Goal: Task Accomplishment & Management: Complete application form

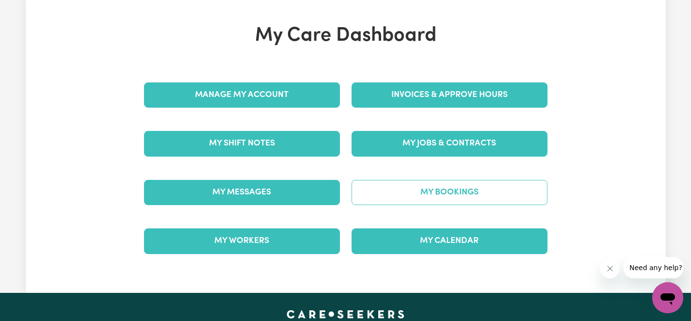
scroll to position [62, 0]
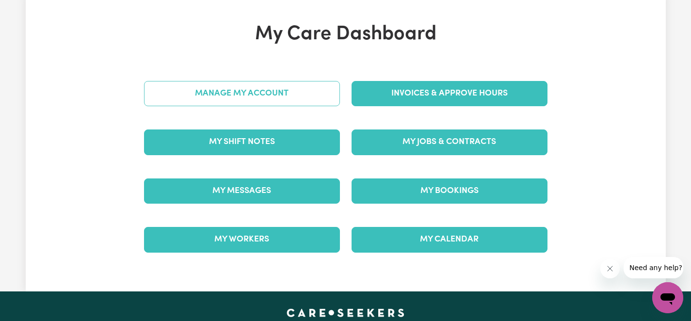
click at [268, 89] on link "Manage My Account" at bounding box center [242, 93] width 196 height 25
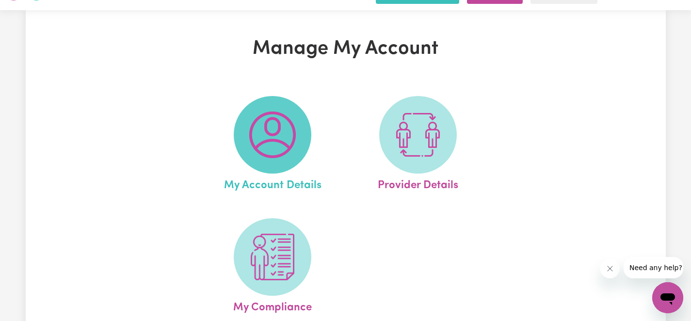
scroll to position [82, 0]
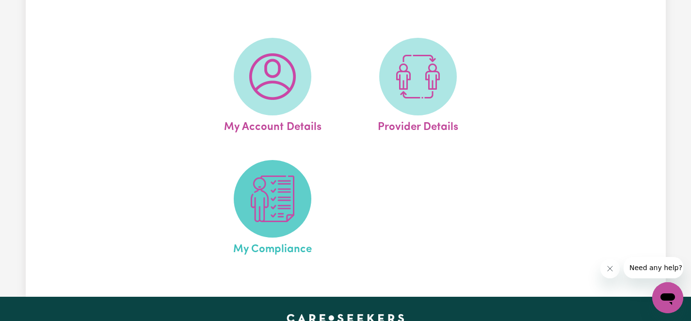
click at [272, 210] on img at bounding box center [272, 199] width 47 height 47
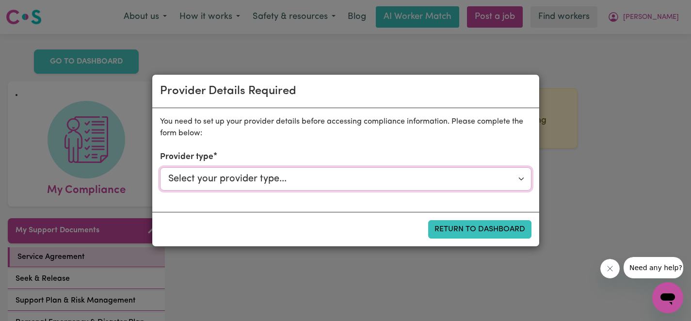
click at [275, 175] on select "Select your provider type... Privately Aged Care / Home Care Package NDIS Fundi…" at bounding box center [346, 178] width 372 height 23
select select "NDIS_FUNDING_PLAN_MANAGED"
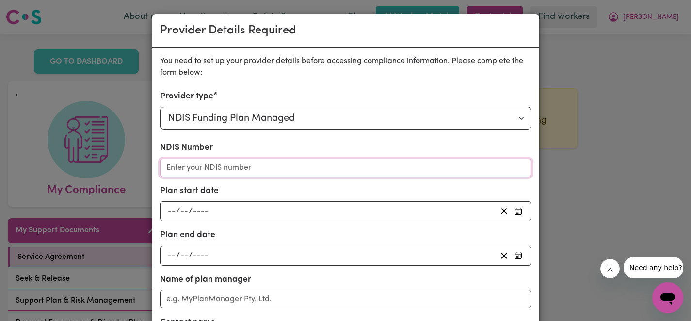
click at [266, 167] on input "NDIS Number" at bounding box center [346, 168] width 372 height 18
paste input "432069055"
type input "432069055"
click at [172, 210] on input "number" at bounding box center [171, 211] width 9 height 13
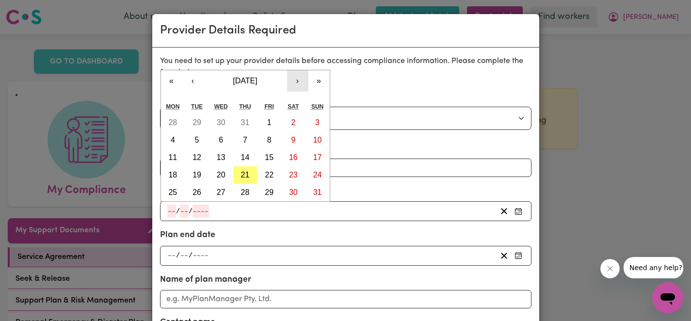
click at [294, 84] on button "›" at bounding box center [297, 80] width 21 height 21
click at [189, 83] on button "‹" at bounding box center [192, 80] width 21 height 21
click at [221, 138] on abbr "6" at bounding box center [221, 140] width 4 height 8
type input "[DATE]"
type input "6"
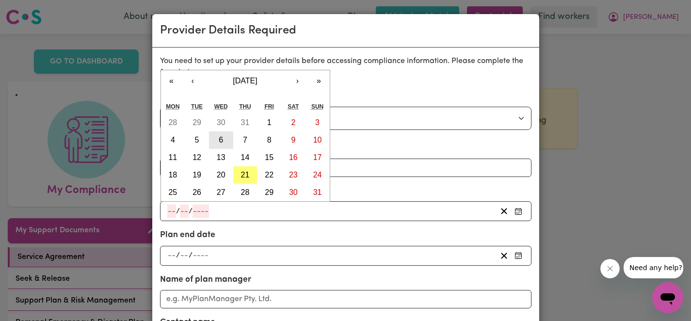
type input "8"
type input "2025"
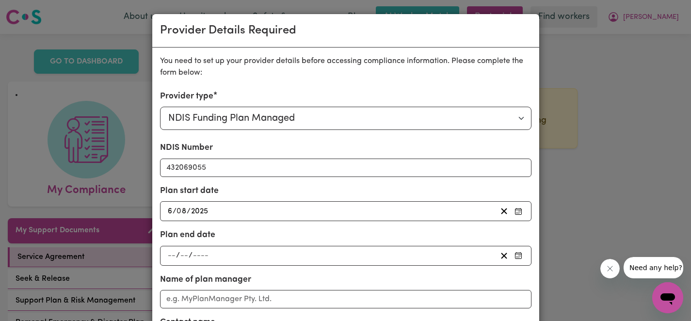
click at [210, 211] on div "[DATE] 6 / 0 8 / 2025" at bounding box center [331, 211] width 330 height 13
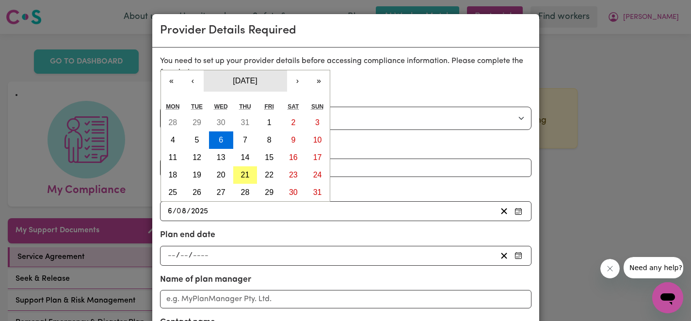
click at [251, 81] on span "[DATE]" at bounding box center [245, 81] width 24 height 8
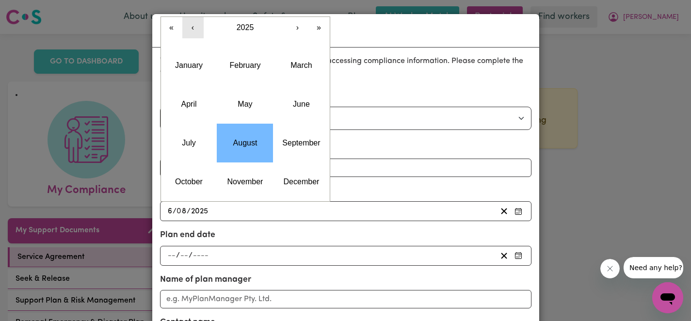
click at [194, 34] on button "‹" at bounding box center [192, 27] width 21 height 21
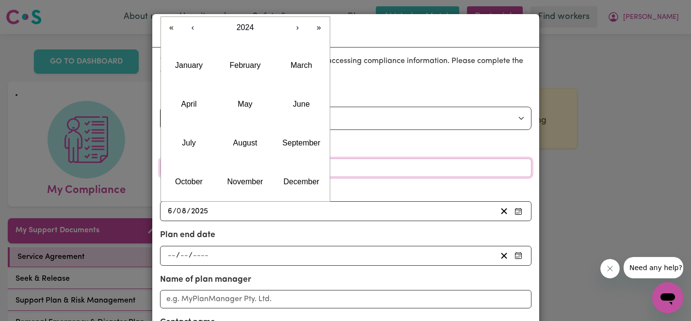
click at [393, 170] on input "432069055" at bounding box center [346, 168] width 372 height 18
click at [206, 210] on input "2025" at bounding box center [200, 211] width 18 height 13
click at [242, 32] on button "2024" at bounding box center [245, 27] width 83 height 21
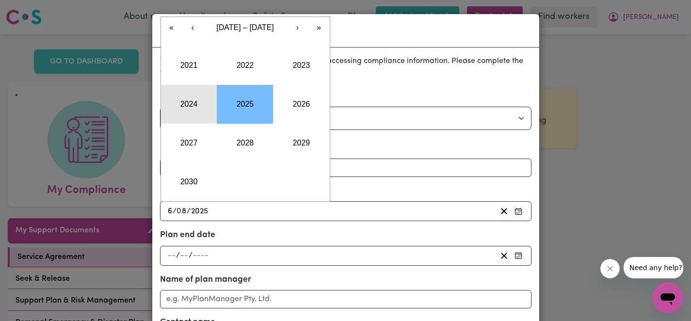
click at [185, 117] on button "2024" at bounding box center [189, 104] width 56 height 39
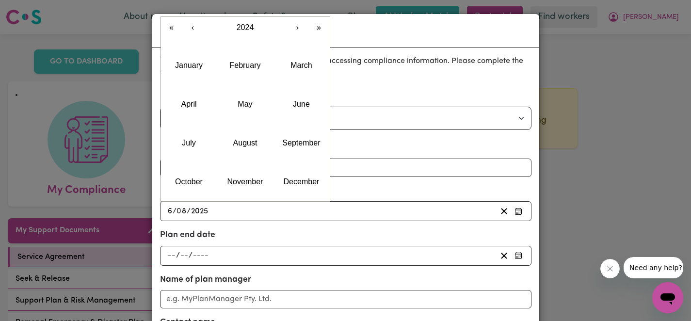
click at [215, 253] on div "/ /" at bounding box center [331, 255] width 330 height 13
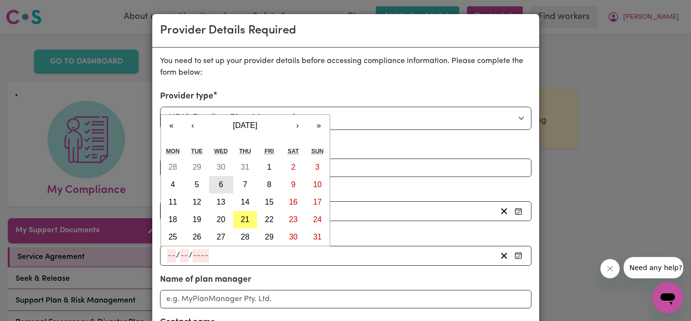
click at [220, 183] on abbr "6" at bounding box center [221, 184] width 4 height 8
type input "[DATE]"
type input "6"
type input "8"
type input "2025"
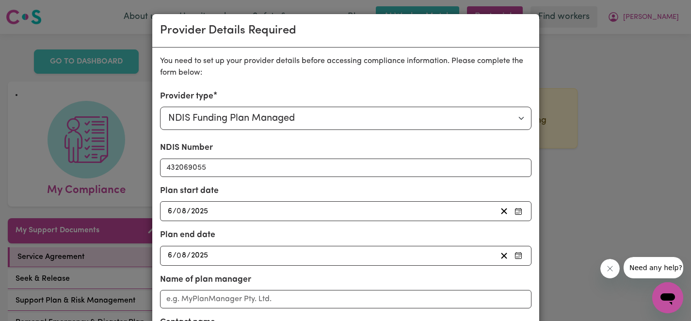
click at [204, 211] on input "2025" at bounding box center [200, 211] width 18 height 13
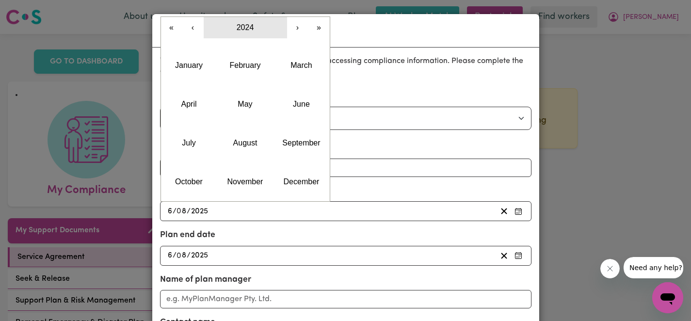
click at [242, 31] on span "2024" at bounding box center [245, 27] width 17 height 8
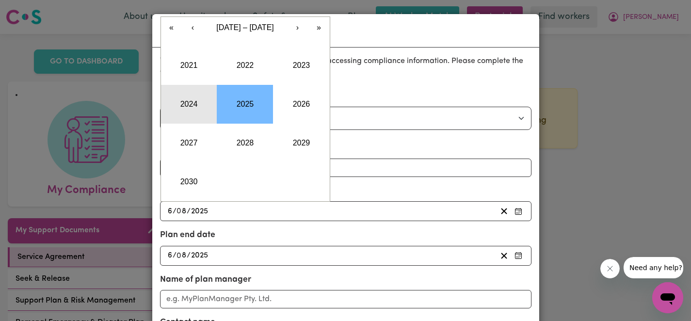
click at [192, 104] on button "2024" at bounding box center [189, 104] width 56 height 39
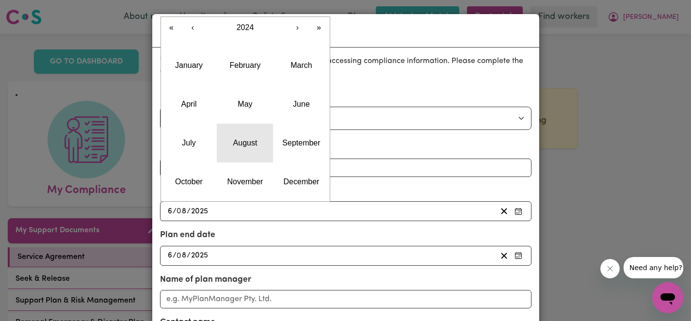
click at [239, 136] on button "August" at bounding box center [245, 143] width 56 height 39
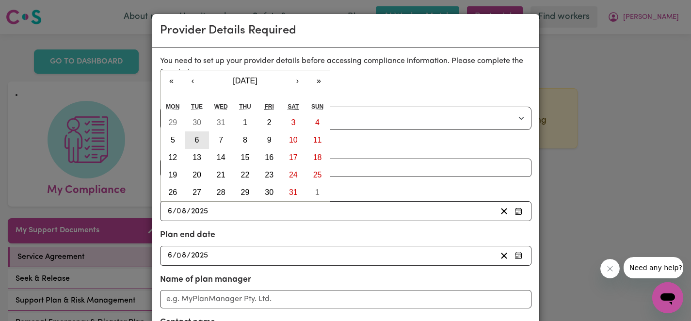
click at [191, 142] on button "6" at bounding box center [197, 139] width 24 height 17
type input "[DATE]"
type input "2024"
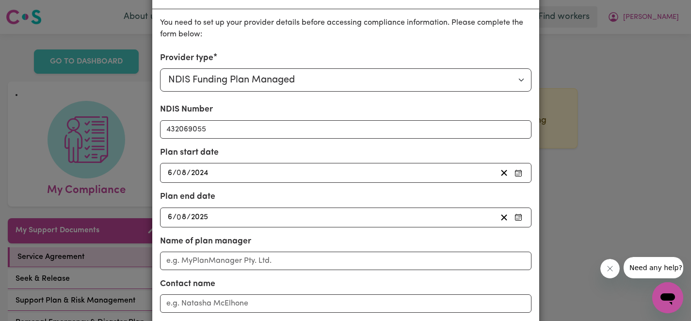
scroll to position [39, 0]
click at [211, 215] on div "[DATE] 6 / 0 8 / 2025" at bounding box center [331, 216] width 330 height 13
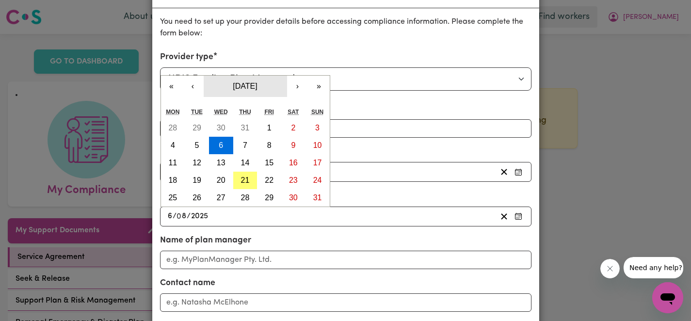
click at [233, 84] on span "[DATE]" at bounding box center [245, 86] width 24 height 8
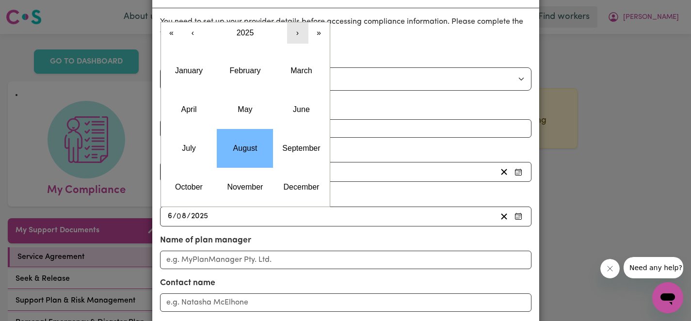
click at [295, 34] on button "›" at bounding box center [297, 32] width 21 height 21
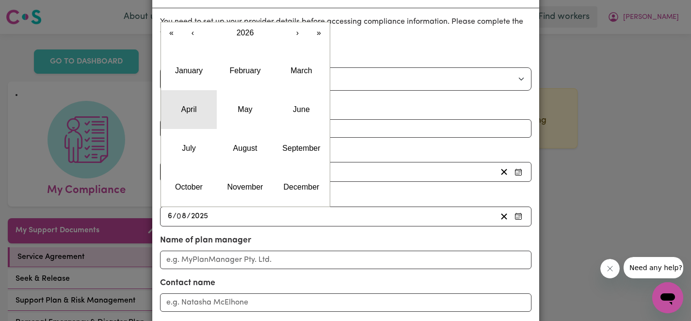
click at [195, 116] on button "April" at bounding box center [189, 109] width 56 height 39
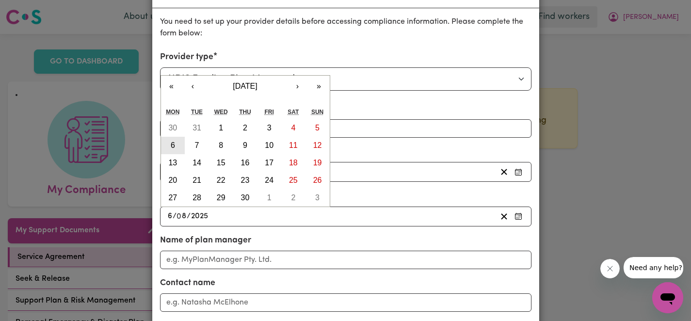
click at [173, 143] on abbr "6" at bounding box center [173, 145] width 4 height 8
type input "[DATE]"
type input "4"
type input "2026"
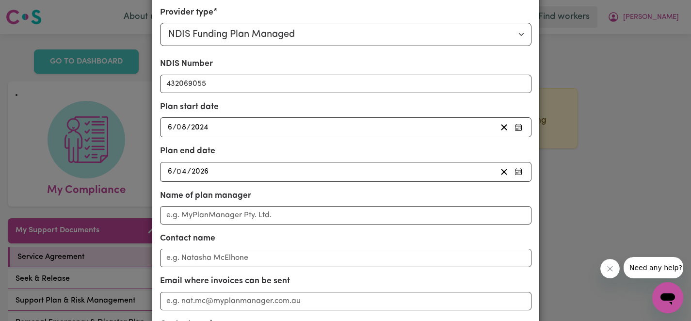
scroll to position [84, 0]
click at [188, 172] on span "/" at bounding box center [189, 171] width 4 height 9
click at [204, 167] on input "2026" at bounding box center [200, 171] width 18 height 13
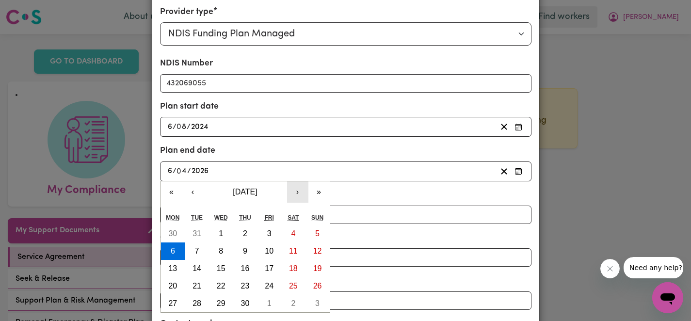
click at [293, 192] on button "›" at bounding box center [297, 191] width 21 height 21
click at [245, 251] on abbr "6" at bounding box center [245, 251] width 4 height 8
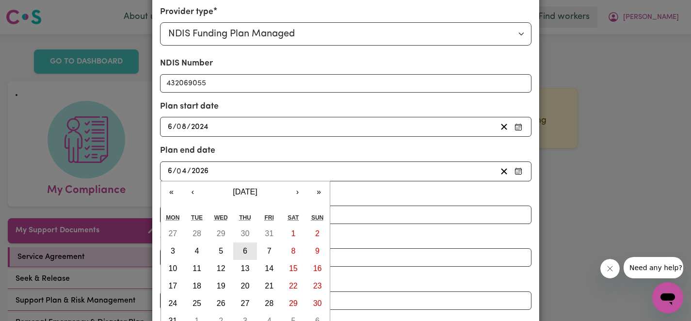
type input "[DATE]"
type input "8"
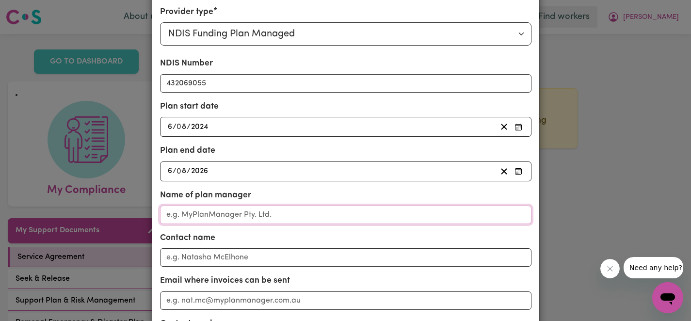
click at [239, 221] on input "Name of plan manager" at bounding box center [346, 215] width 372 height 18
click at [561, 57] on div "Provider Details Required You need to set up your provider details before acces…" at bounding box center [345, 160] width 691 height 321
click at [195, 181] on div "NDIS Number 432069055 Plan start date [DATE] 6 / 0 8 / 2024 « ‹ [DATE] › » Mon …" at bounding box center [346, 204] width 372 height 295
click at [196, 212] on input "Name of plan manager" at bounding box center [346, 215] width 372 height 18
paste input "[EMAIL_ADDRESS][DOMAIN_NAME]"
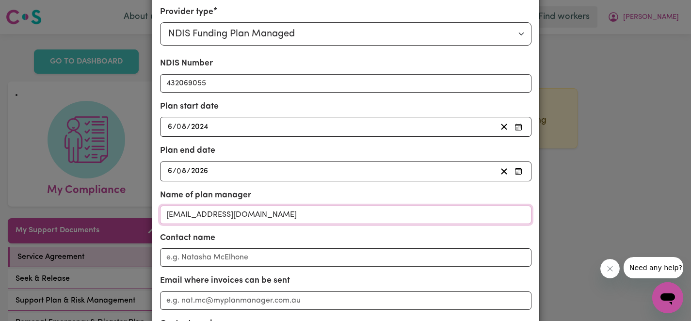
type input "[EMAIL_ADDRESS][DOMAIN_NAME]"
click at [193, 254] on input "Contact name" at bounding box center [346, 257] width 372 height 18
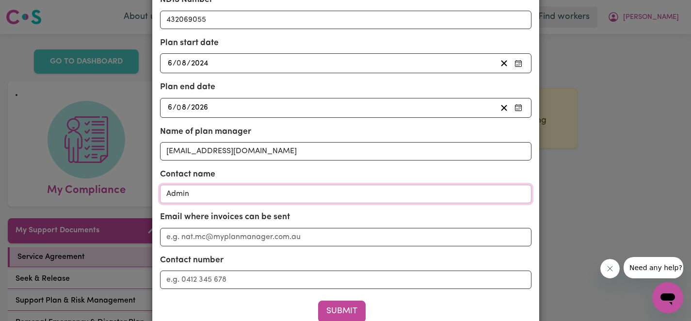
scroll to position [152, 0]
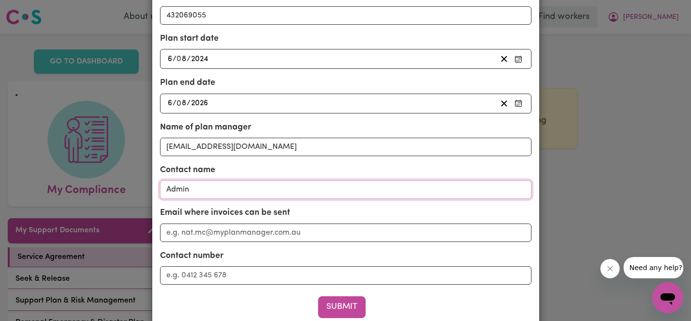
type input "Admin"
click at [194, 238] on input "Email where invoices can be sent" at bounding box center [346, 233] width 372 height 18
paste input "[EMAIL_ADDRESS][DOMAIN_NAME]"
type input "[EMAIL_ADDRESS][DOMAIN_NAME]"
click at [197, 273] on input "Contact number" at bounding box center [346, 275] width 372 height 18
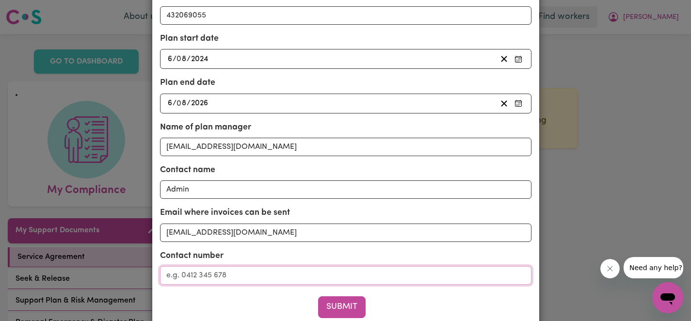
paste input "1800 696 347"
type input "1800 696 347"
click at [346, 304] on button "Submit" at bounding box center [342, 306] width 48 height 21
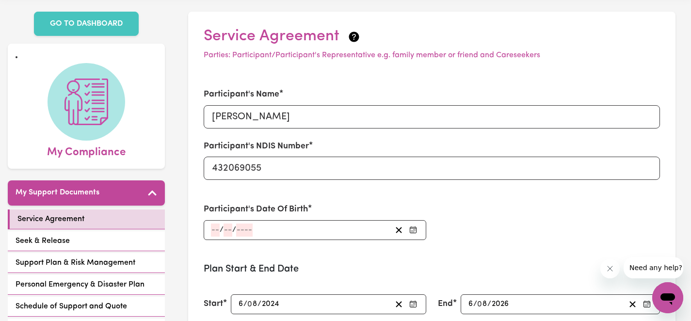
scroll to position [37, 0]
click at [324, 242] on div "Participant's Date Of Birth / /" at bounding box center [315, 222] width 234 height 60
click at [324, 238] on div "/ /" at bounding box center [315, 231] width 222 height 20
click at [336, 231] on div "/ /" at bounding box center [300, 230] width 181 height 13
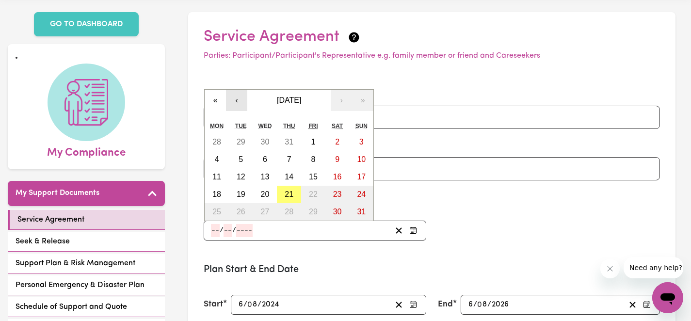
click at [240, 101] on button "‹" at bounding box center [236, 100] width 21 height 21
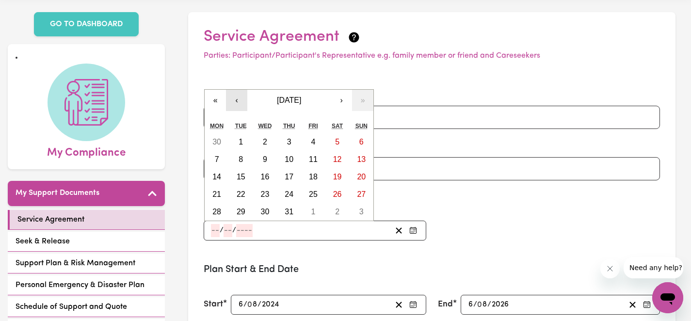
click at [240, 101] on button "‹" at bounding box center [236, 100] width 21 height 21
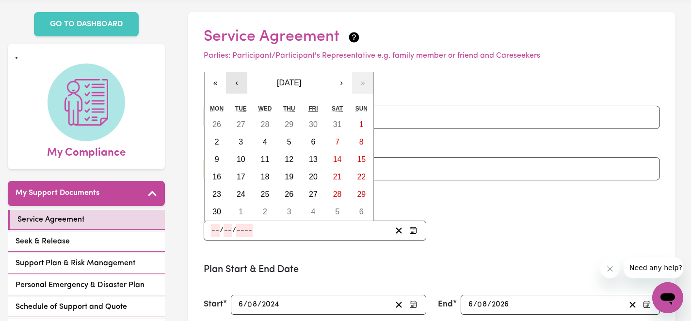
click at [240, 88] on button "‹" at bounding box center [236, 82] width 21 height 21
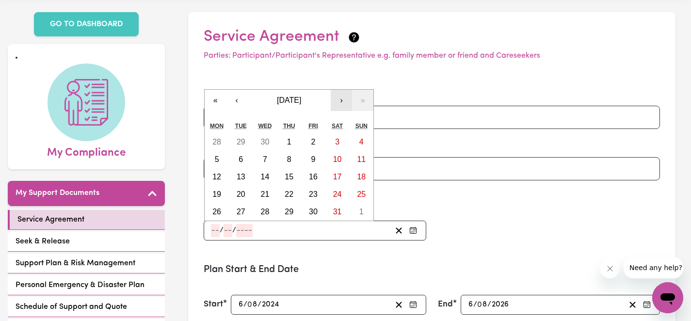
click at [338, 103] on button "›" at bounding box center [341, 100] width 21 height 21
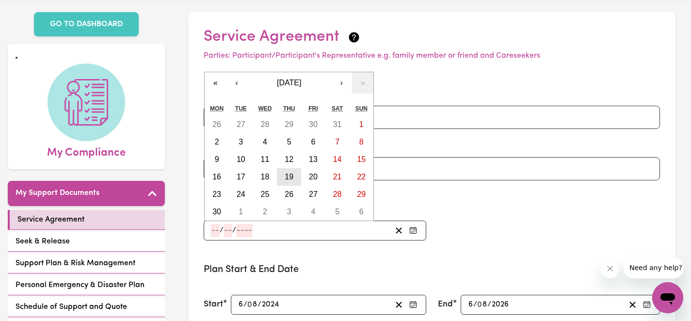
click at [286, 174] on abbr "19" at bounding box center [289, 177] width 9 height 8
type input "[DATE]"
type input "19"
type input "6"
type input "2025"
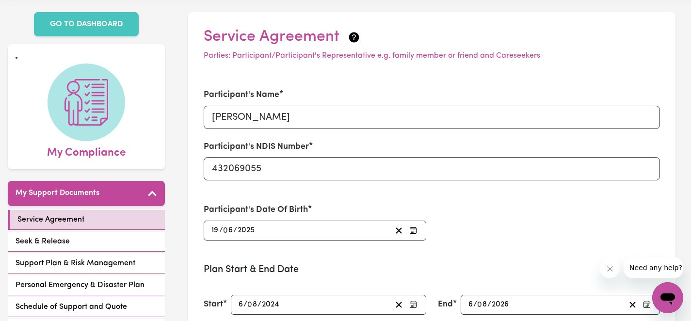
click at [282, 226] on div "[DATE] 19 / 0 6 / 2025" at bounding box center [300, 230] width 181 height 13
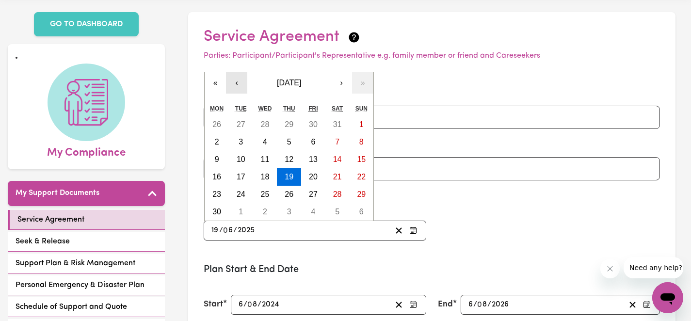
click at [246, 86] on button "‹" at bounding box center [236, 82] width 21 height 21
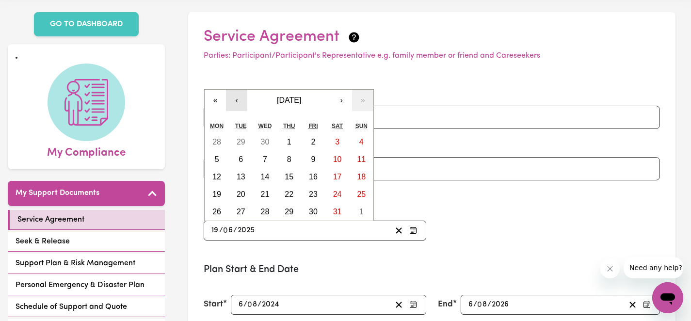
click at [246, 86] on div "Participant's Name [PERSON_NAME] Participant's NDIS Number 432069055" at bounding box center [432, 134] width 468 height 115
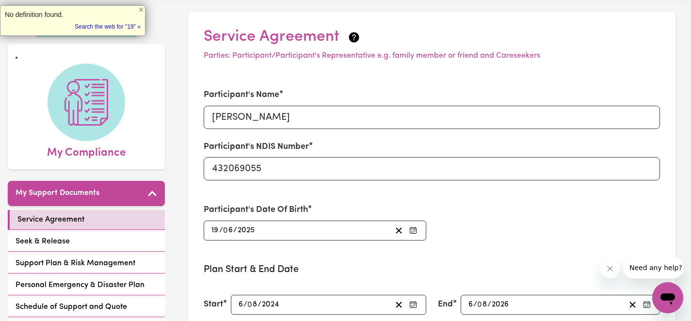
click at [265, 226] on div "[DATE] 19 / 0 6 / 2025" at bounding box center [300, 230] width 181 height 13
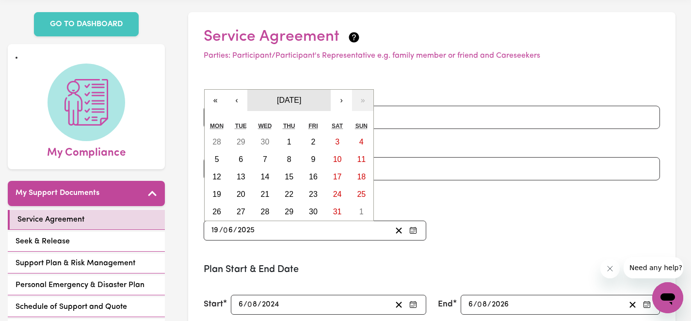
click at [300, 102] on span "[DATE]" at bounding box center [289, 100] width 24 height 8
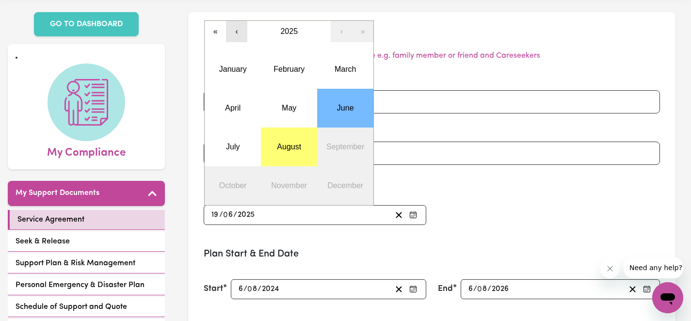
click at [237, 36] on button "‹" at bounding box center [236, 31] width 21 height 21
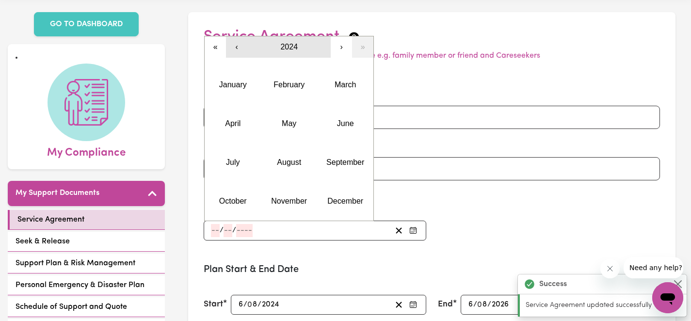
type input "[DATE]"
type input "19"
type input "6"
type input "2025"
click at [243, 47] on button "‹" at bounding box center [236, 46] width 21 height 21
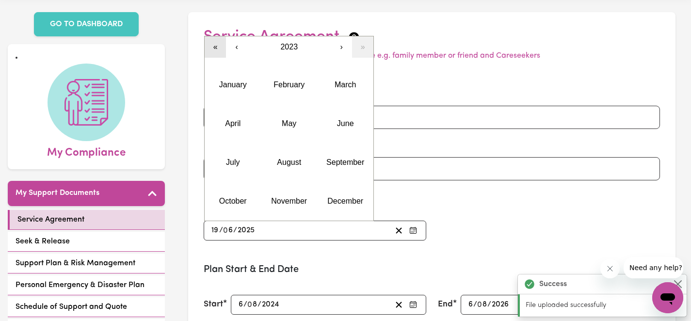
click at [224, 47] on button "«" at bounding box center [215, 46] width 21 height 21
click at [340, 47] on button "›" at bounding box center [341, 46] width 21 height 21
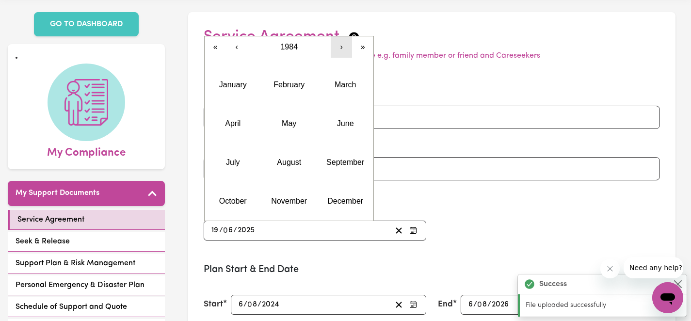
click at [340, 47] on button "›" at bounding box center [341, 46] width 21 height 21
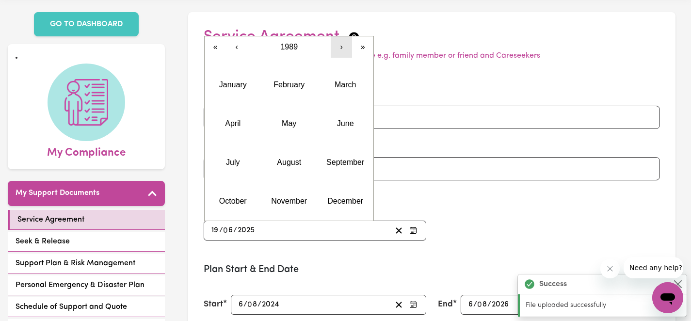
click at [340, 47] on button "›" at bounding box center [341, 46] width 21 height 21
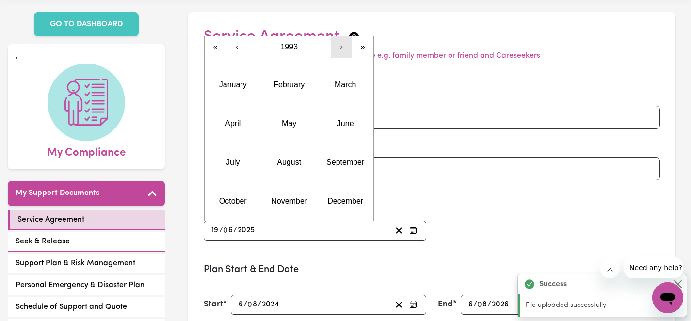
click at [340, 47] on button "›" at bounding box center [341, 46] width 21 height 21
click at [332, 122] on button "June" at bounding box center [345, 123] width 56 height 39
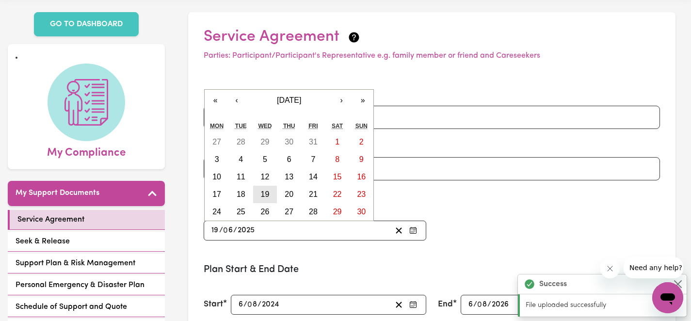
click at [262, 189] on button "19" at bounding box center [265, 194] width 24 height 17
type input "[DATE]"
type input "1996"
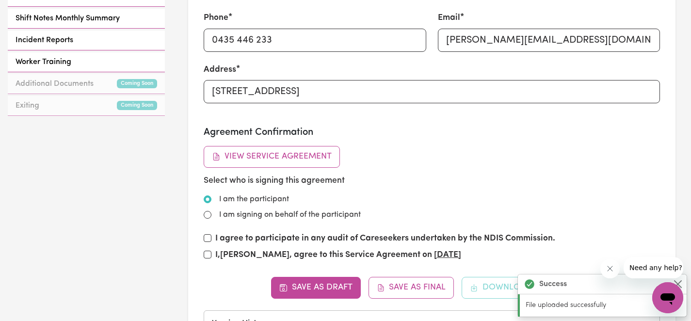
scroll to position [505, 0]
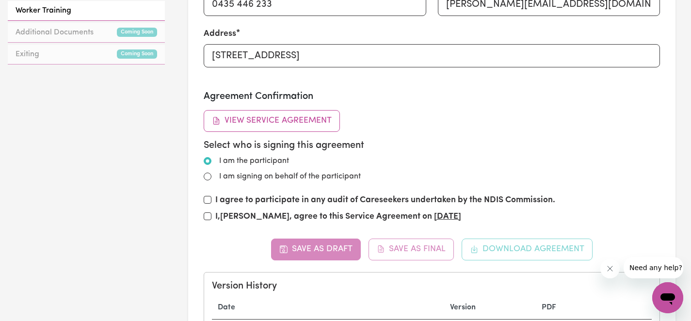
type input "[DATE]"
type input "2025"
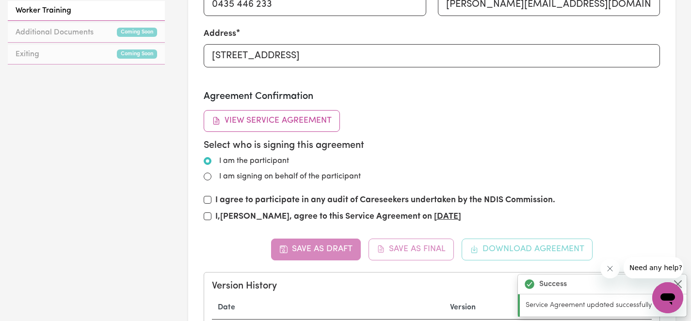
type input "[DATE]"
type input "1996"
click at [209, 176] on input "I am signing on behalf of the participant" at bounding box center [208, 177] width 8 height 8
radio input "true"
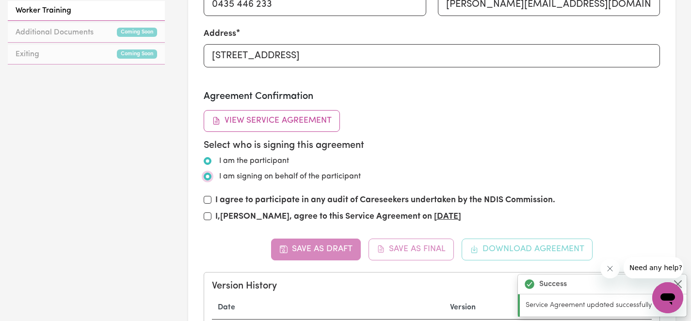
radio input "false"
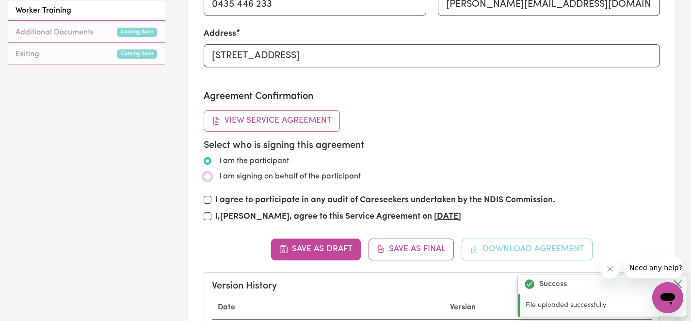
scroll to position [586, 0]
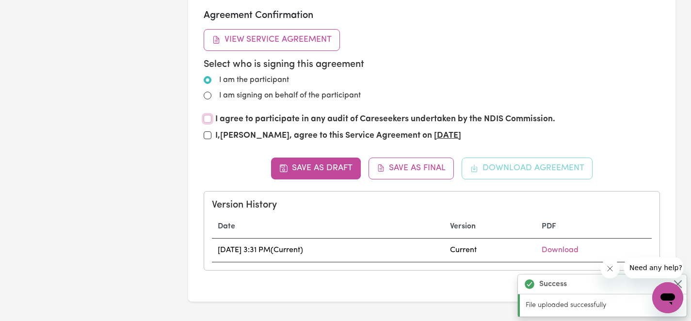
click at [207, 120] on input "I agree to participate in any audit of Careseekers undertaken by the NDIS Commi…" at bounding box center [208, 119] width 8 height 8
checkbox input "true"
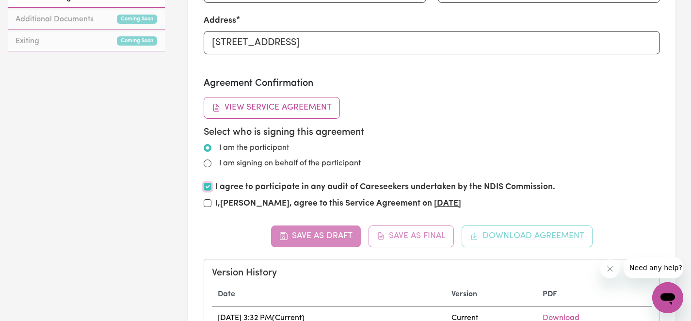
scroll to position [518, 0]
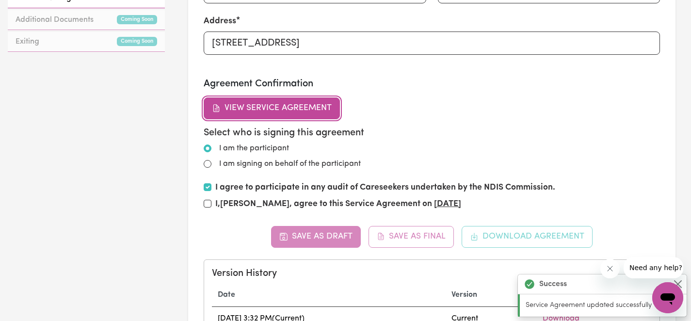
click at [251, 112] on button "View Service Agreement" at bounding box center [272, 107] width 136 height 21
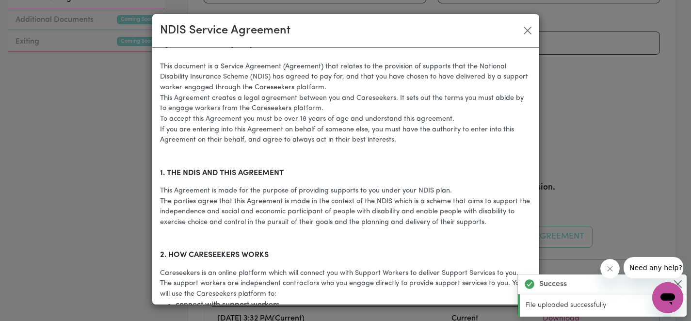
scroll to position [0, 0]
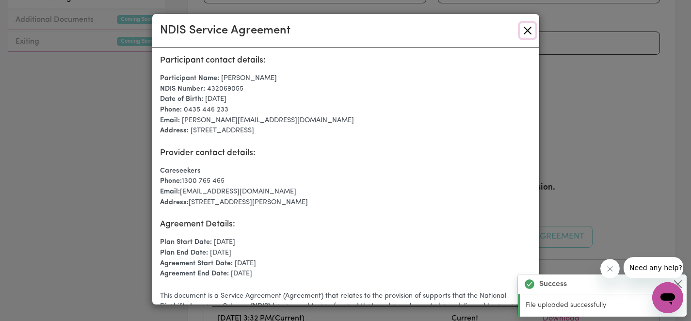
click at [523, 34] on button "Close" at bounding box center [528, 31] width 16 height 16
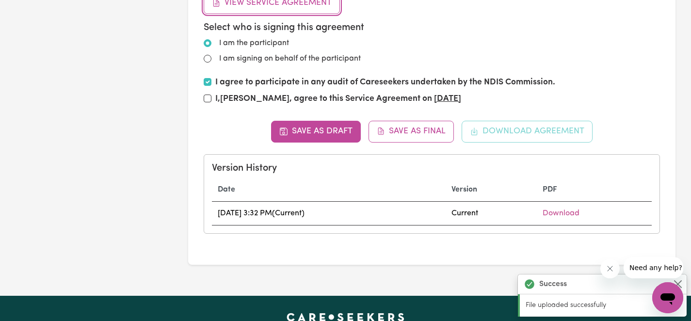
scroll to position [656, 0]
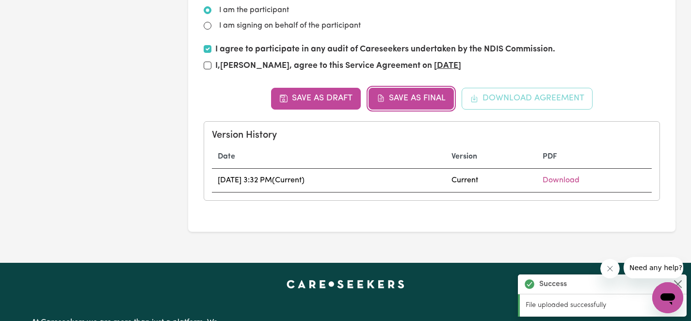
click at [430, 98] on button "Save as Final" at bounding box center [412, 98] width 86 height 21
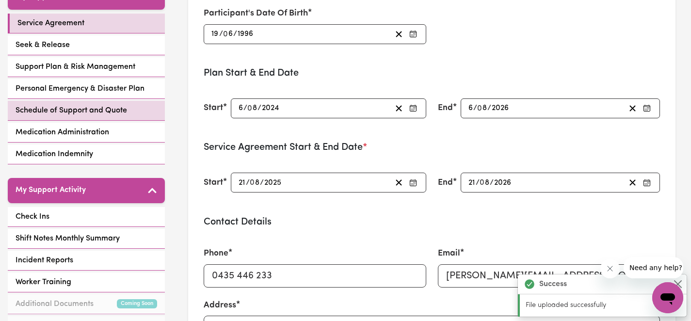
scroll to position [0, 0]
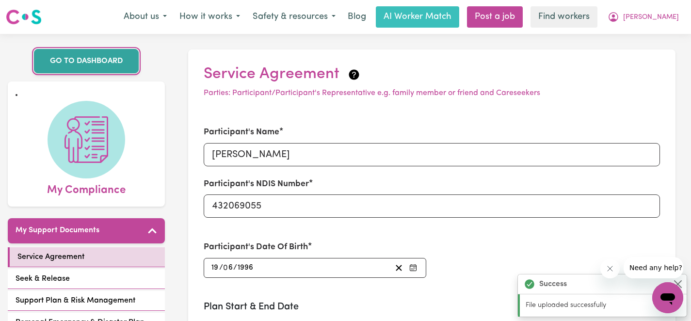
click at [85, 65] on link "GO TO DASHBOARD" at bounding box center [86, 61] width 105 height 24
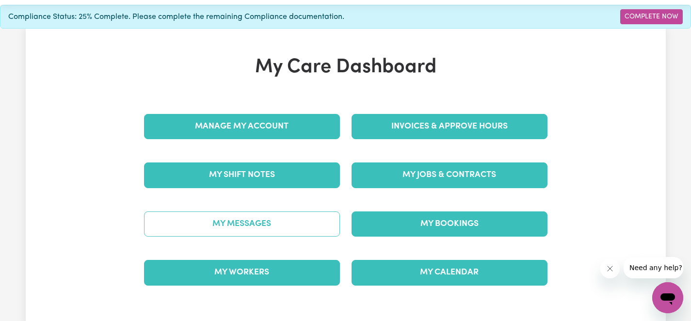
scroll to position [32, 0]
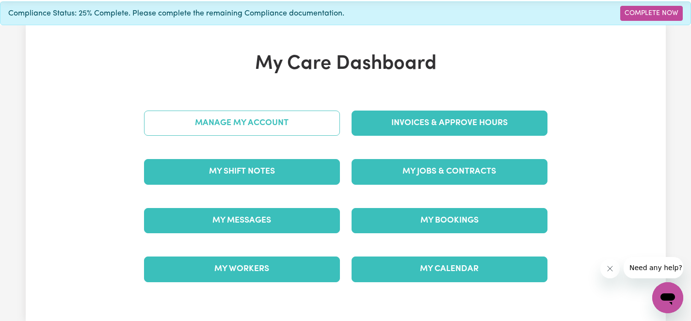
click at [263, 124] on link "Manage My Account" at bounding box center [242, 123] width 196 height 25
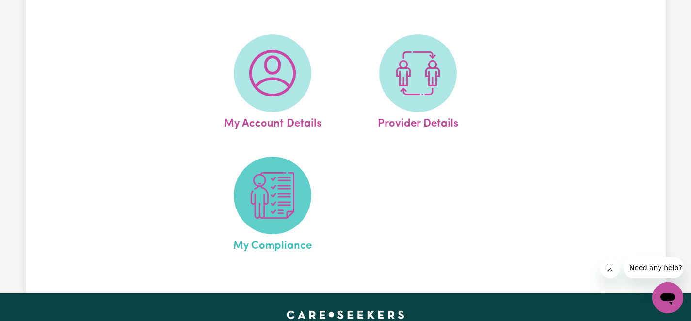
click at [278, 213] on img at bounding box center [272, 195] width 47 height 47
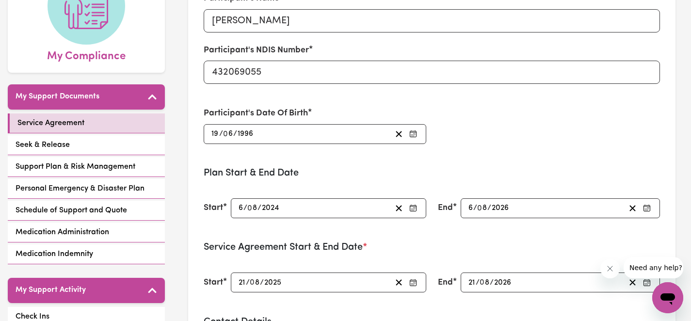
scroll to position [135, 0]
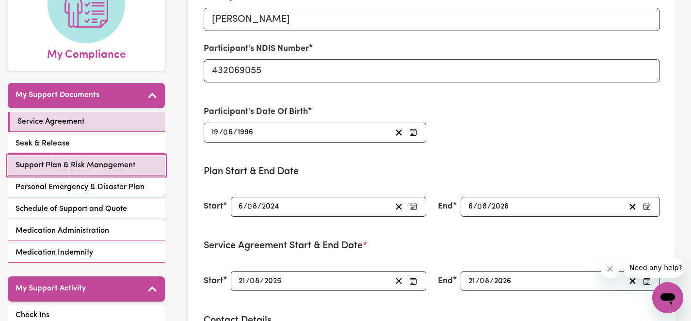
click at [106, 164] on span "Support Plan & Risk Management" at bounding box center [76, 166] width 120 height 12
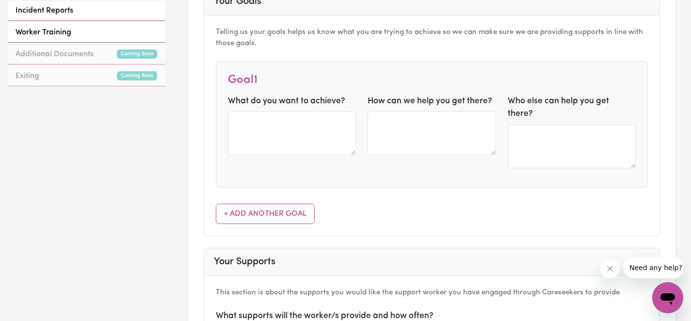
scroll to position [478, 0]
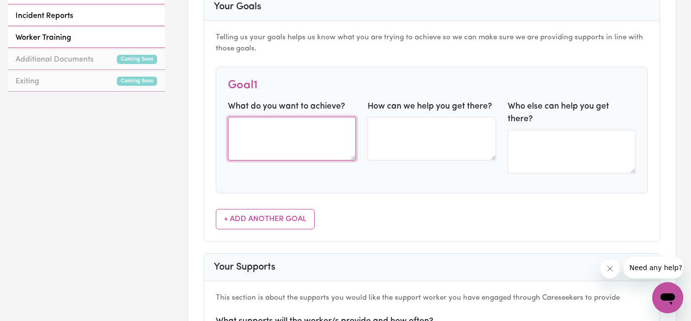
click at [294, 153] on textarea at bounding box center [292, 139] width 128 height 44
click at [262, 123] on textarea "Socialalise mor" at bounding box center [292, 139] width 128 height 44
click at [293, 130] on textarea "Socialise mor" at bounding box center [292, 139] width 128 height 44
type textarea "Socialise and engage in the community more"
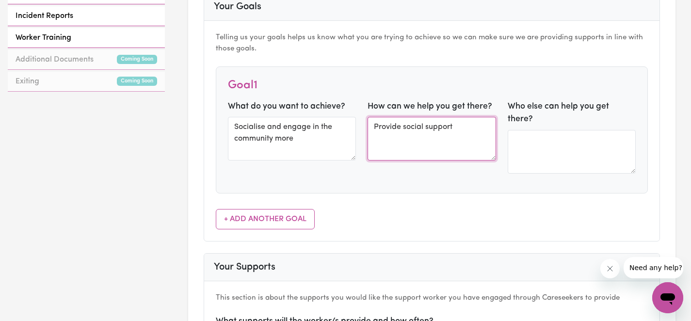
type textarea "Provide social support"
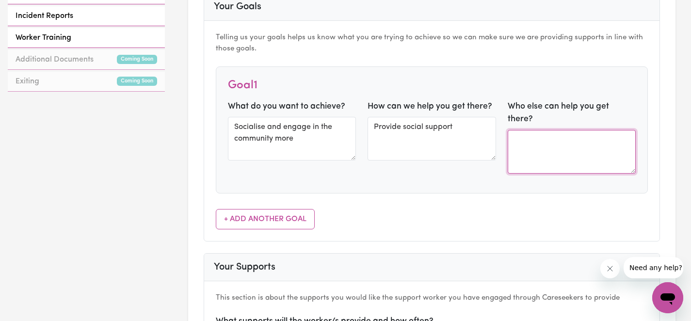
click at [551, 141] on textarea at bounding box center [572, 152] width 128 height 44
type textarea "f"
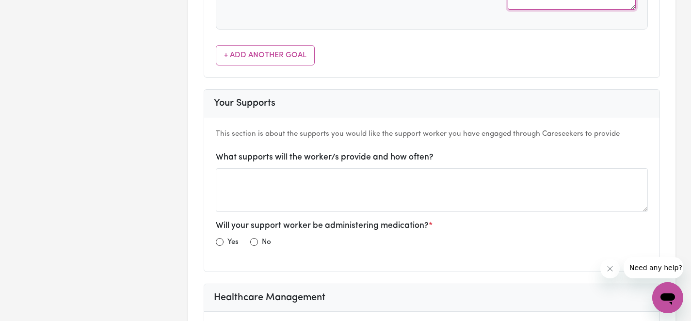
scroll to position [645, 0]
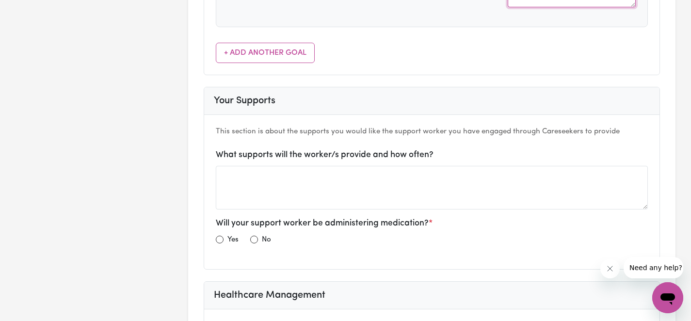
type textarea "Friends"
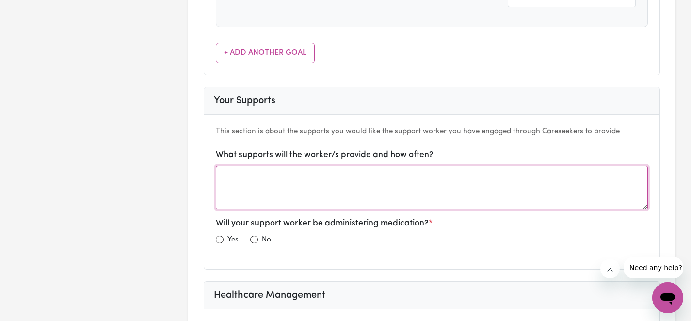
click at [408, 181] on textarea at bounding box center [432, 188] width 432 height 44
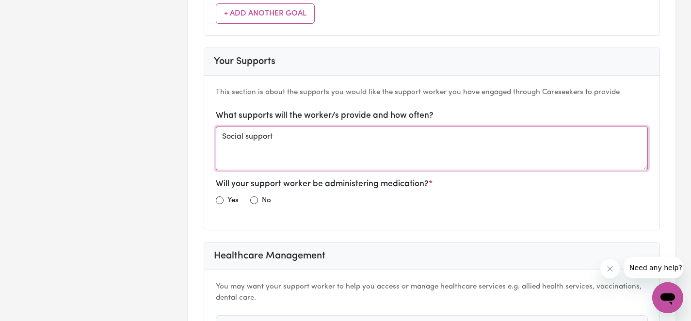
scroll to position [698, 0]
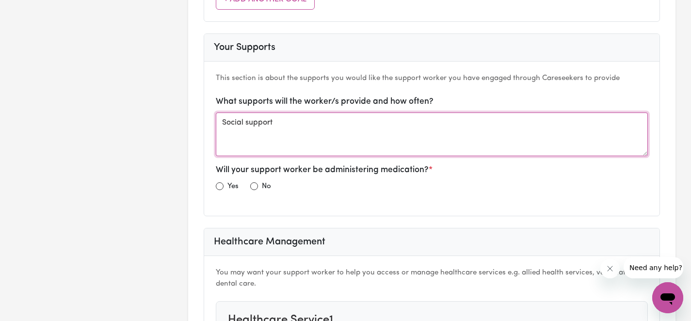
type textarea "Social support"
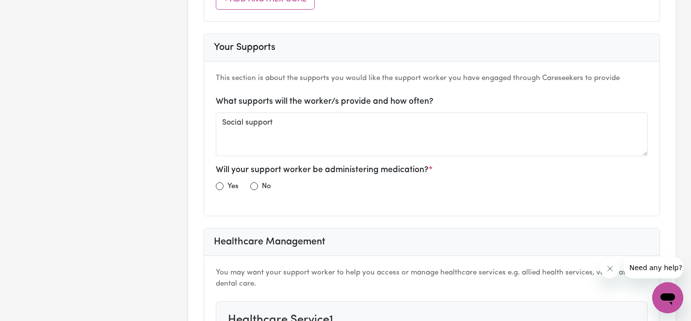
click at [259, 186] on div "No" at bounding box center [260, 186] width 21 height 12
click at [254, 187] on input "radio" at bounding box center [254, 186] width 8 height 8
radio input "true"
click at [254, 187] on input "radio" at bounding box center [254, 186] width 8 height 8
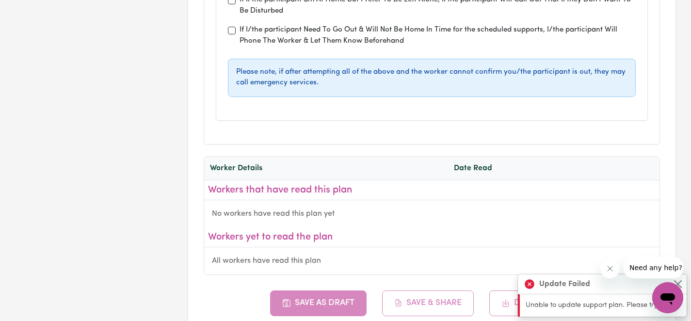
scroll to position [0, 0]
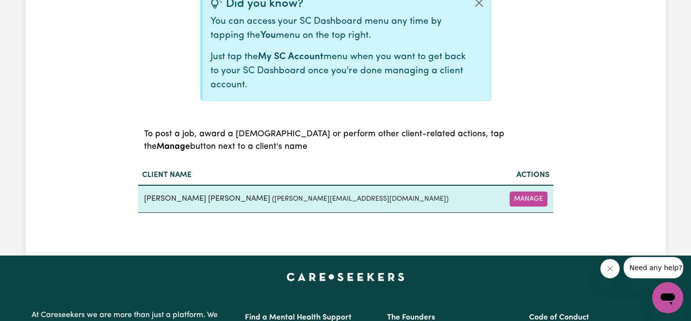
scroll to position [290, 0]
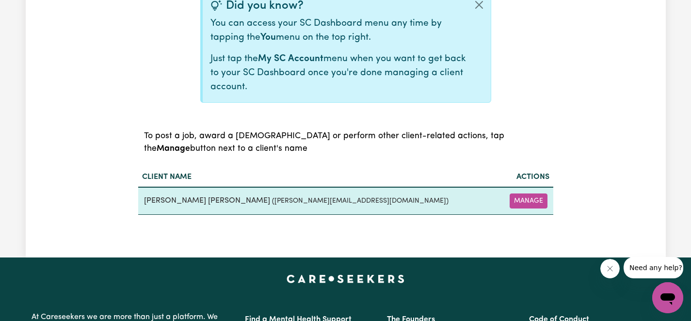
click at [517, 193] on td "Manage" at bounding box center [525, 201] width 56 height 28
click at [518, 196] on button "Manage" at bounding box center [529, 201] width 38 height 15
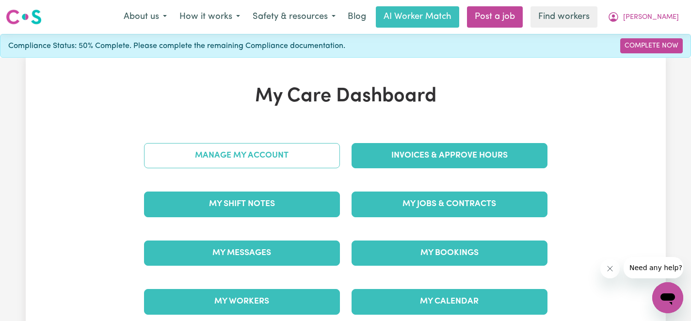
click at [227, 164] on link "Manage My Account" at bounding box center [242, 155] width 196 height 25
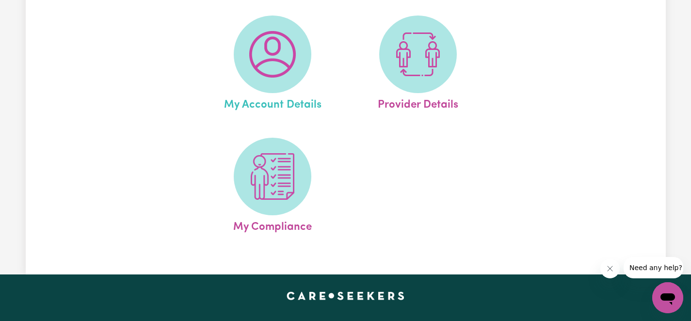
scroll to position [185, 0]
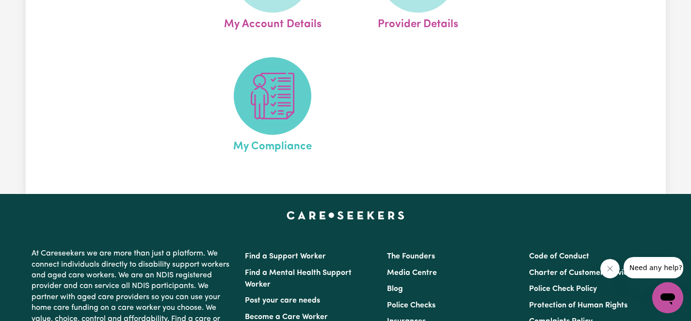
click at [257, 125] on span at bounding box center [273, 96] width 78 height 78
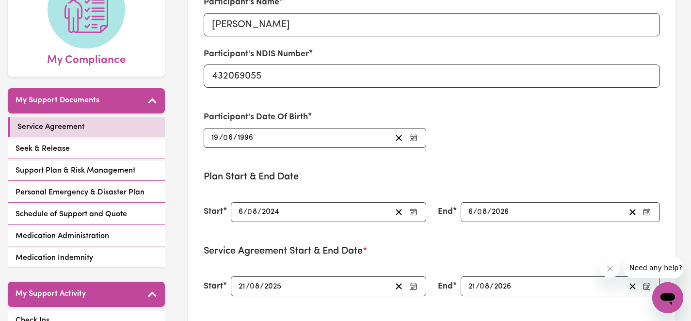
scroll to position [132, 0]
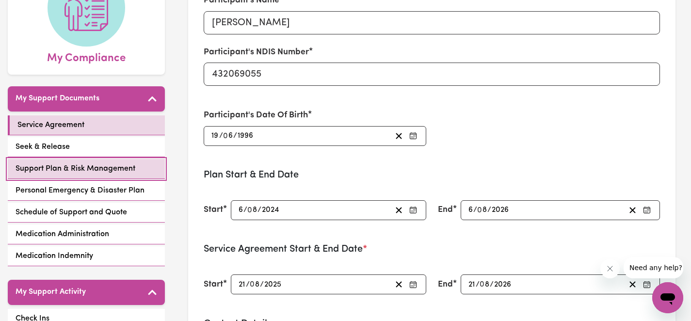
click at [97, 168] on span "Support Plan & Risk Management" at bounding box center [76, 169] width 120 height 12
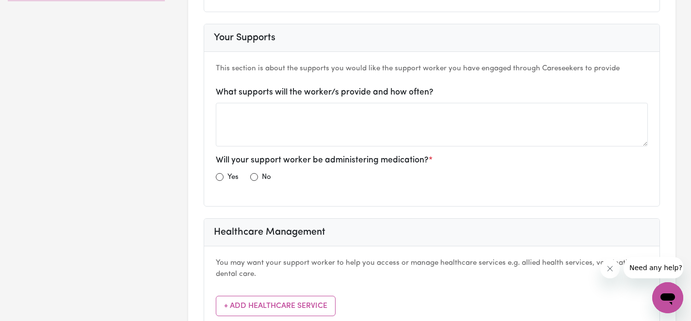
scroll to position [568, 0]
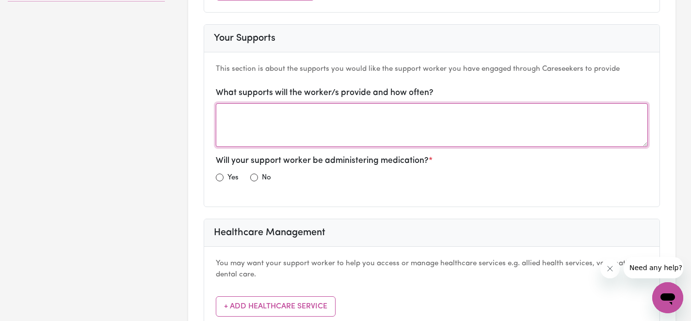
click at [272, 129] on textarea at bounding box center [432, 125] width 432 height 44
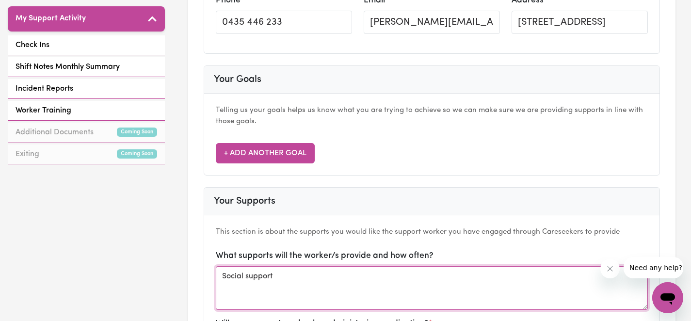
scroll to position [404, 0]
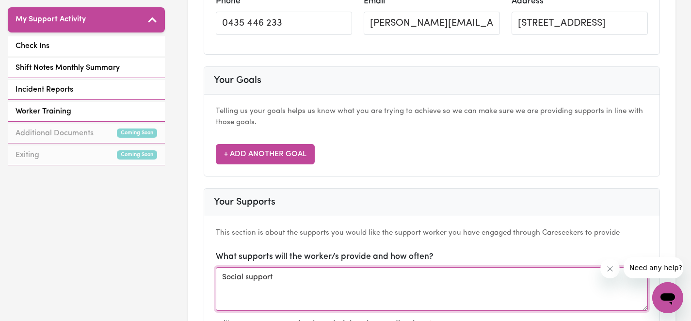
type textarea "Social support"
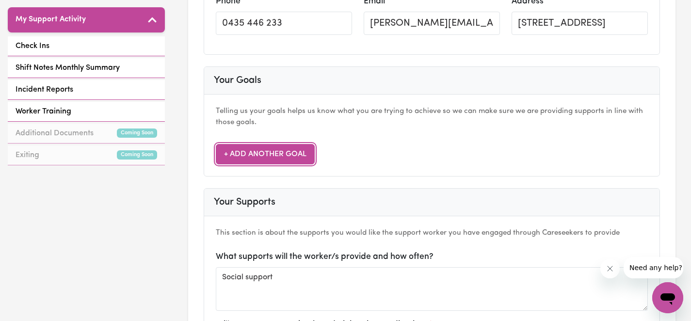
click at [258, 149] on button "+ Add Another Goal" at bounding box center [265, 154] width 99 height 20
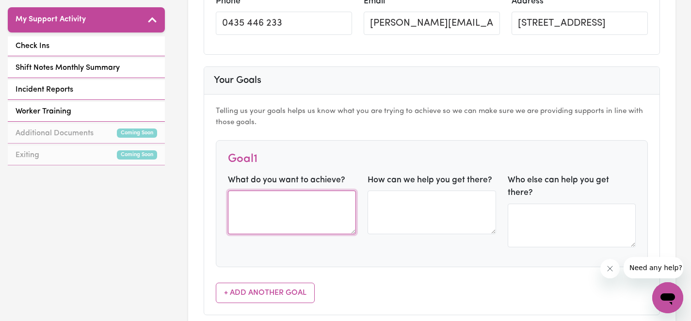
click at [266, 205] on textarea at bounding box center [292, 213] width 128 height 44
type textarea "Social skills and engage more in the community"
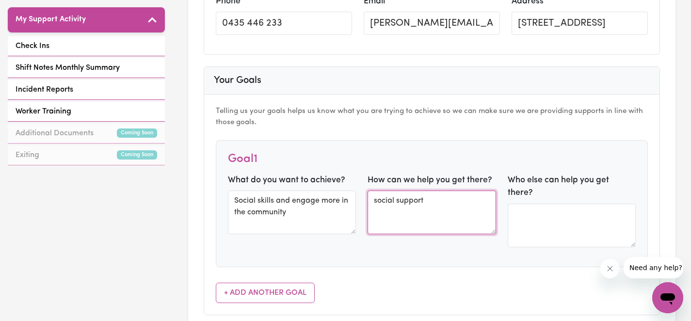
type textarea "social support"
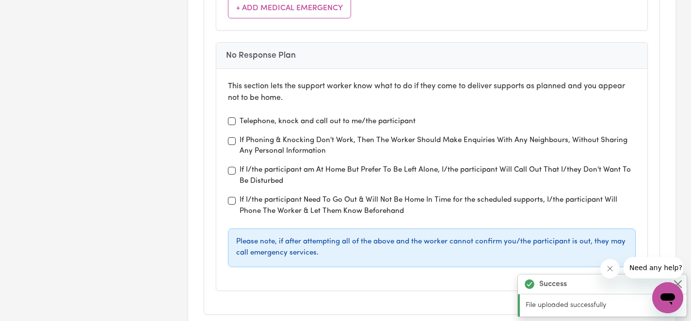
scroll to position [3099, 0]
type textarea "Support workers"
click at [231, 166] on input "If I/the participant am At Home But Prefer To Be Left Alone, I/the participant …" at bounding box center [232, 170] width 8 height 8
checkbox input "true"
click at [232, 196] on input "If I/the participant Need To Go Out & Will Not Be Home In Time for the schedule…" at bounding box center [232, 200] width 8 height 8
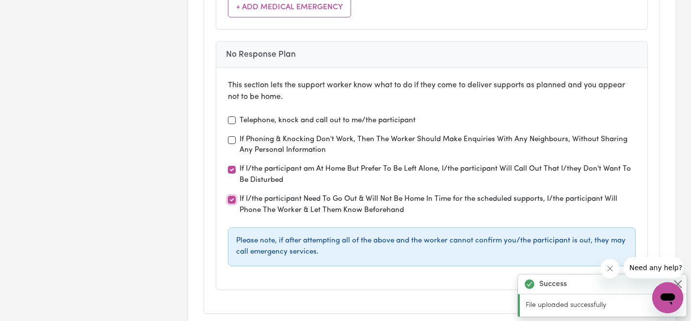
checkbox input "true"
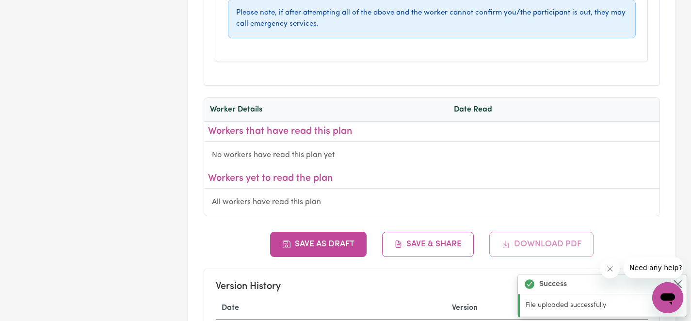
scroll to position [3333, 0]
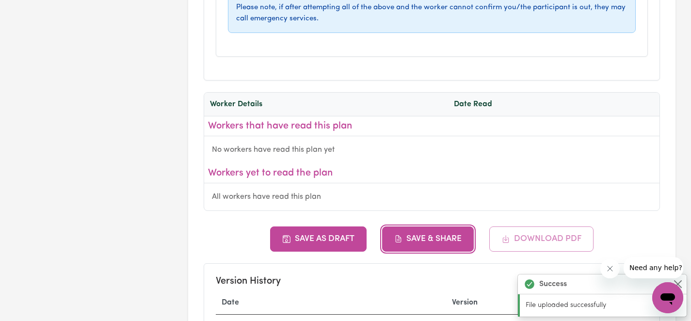
click at [406, 226] on button "Save & Share" at bounding box center [428, 238] width 92 height 25
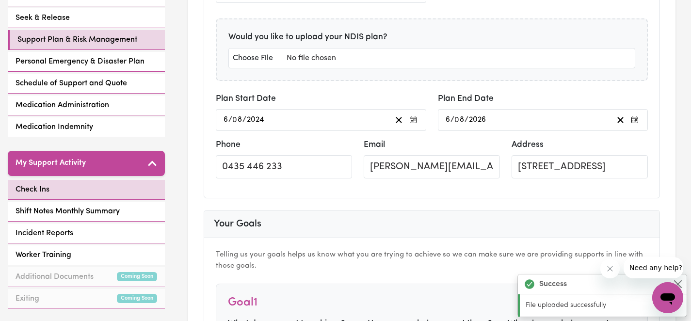
scroll to position [259, 0]
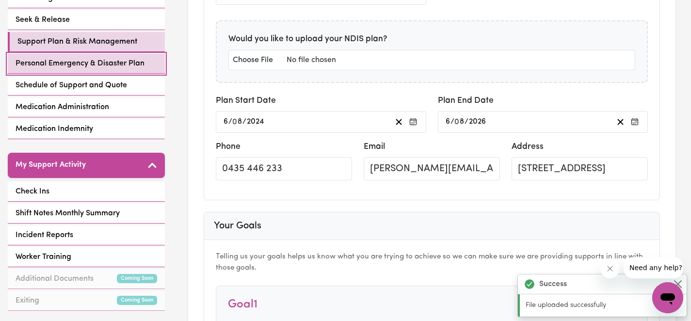
click at [76, 65] on span "Personal Emergency & Disaster Plan" at bounding box center [80, 64] width 129 height 12
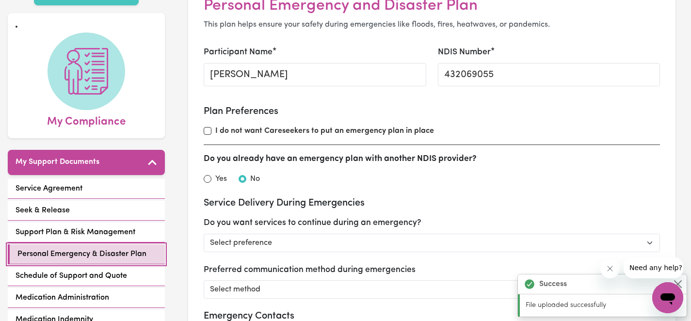
scroll to position [83, 0]
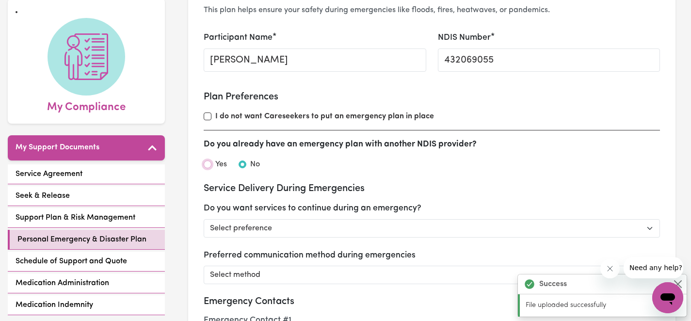
click at [209, 167] on input "Yes" at bounding box center [208, 165] width 8 height 8
radio input "true"
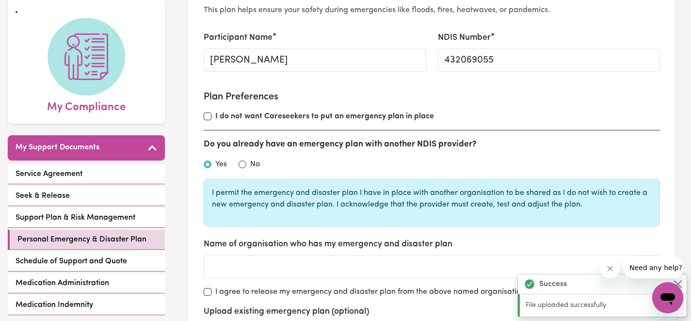
click at [238, 164] on div "Yes No" at bounding box center [432, 165] width 456 height 13
click at [242, 164] on input "No" at bounding box center [243, 165] width 8 height 8
radio input "true"
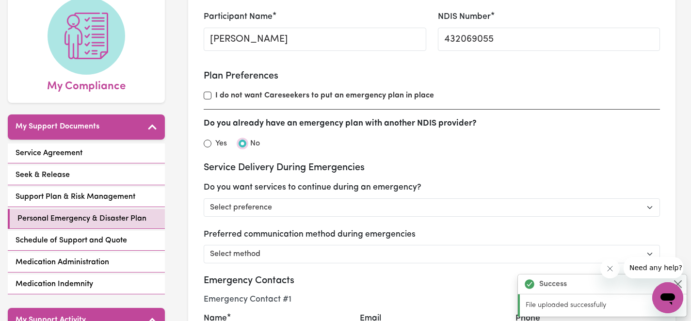
scroll to position [110, 0]
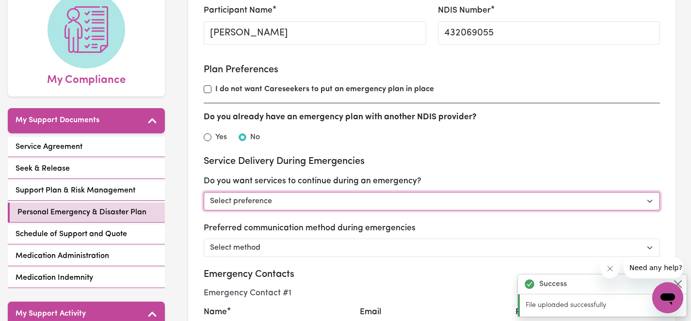
click at [257, 202] on select "Select preference Yes - continue as critical to daily living No - postpone/canc…" at bounding box center [432, 201] width 456 height 18
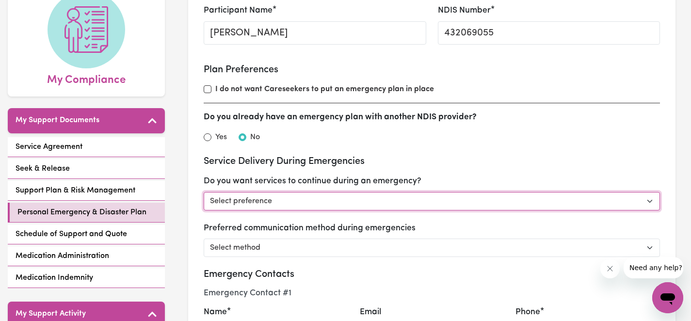
select select "postpone"
select select
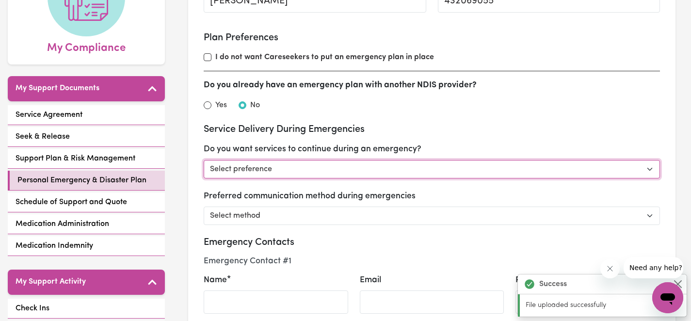
scroll to position [145, 0]
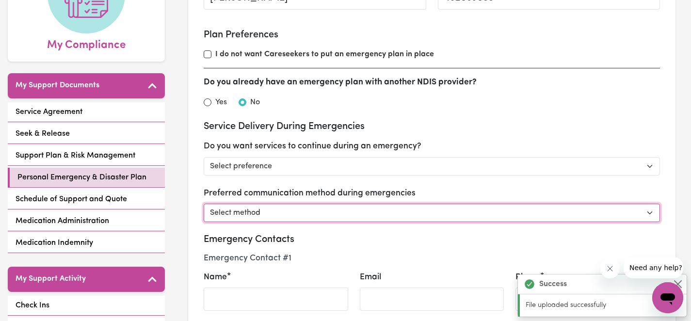
click at [258, 214] on select "Select method Phone Email Other" at bounding box center [432, 213] width 456 height 18
select select "phone"
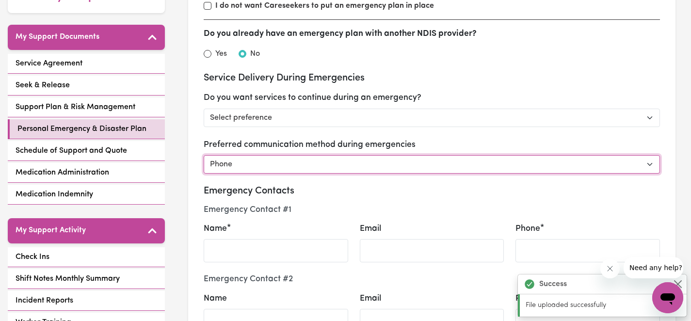
scroll to position [194, 0]
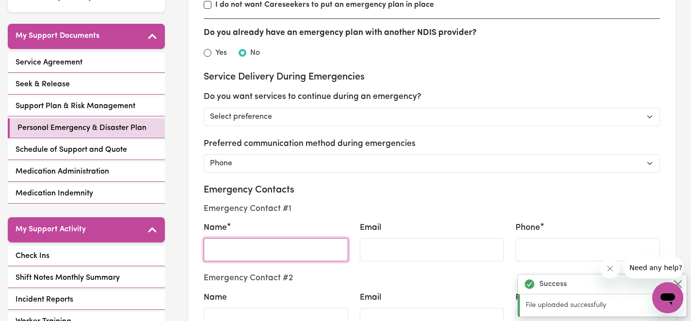
click at [258, 254] on input "Name" at bounding box center [276, 249] width 145 height 23
type input "Sophie"
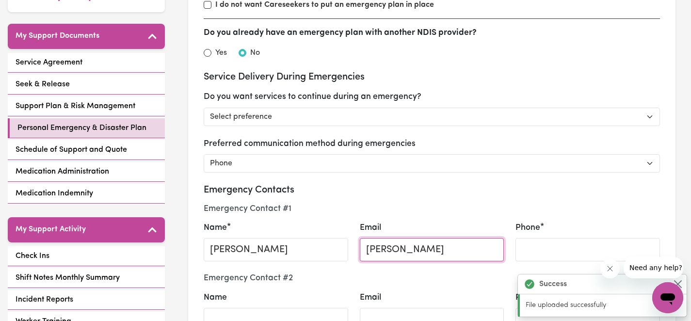
type input "sophie@approvedbyfrankie.com.au"
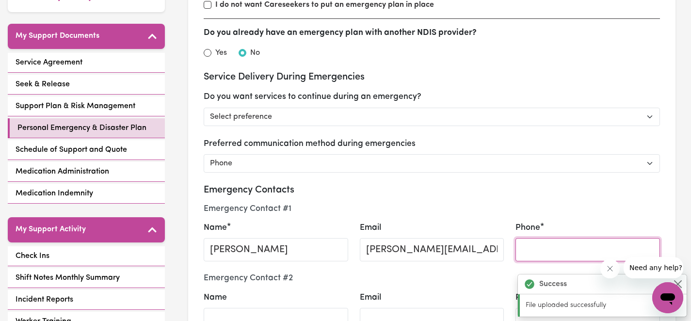
type input "0434401220"
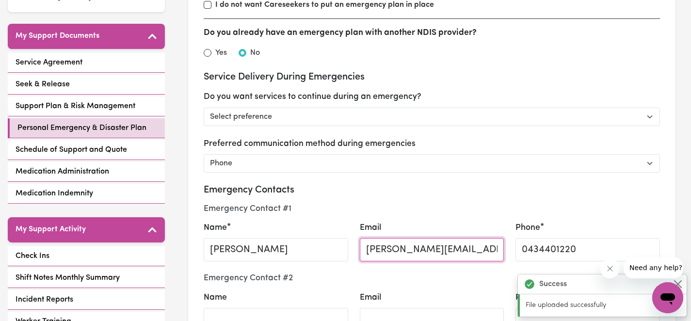
scroll to position [243, 0]
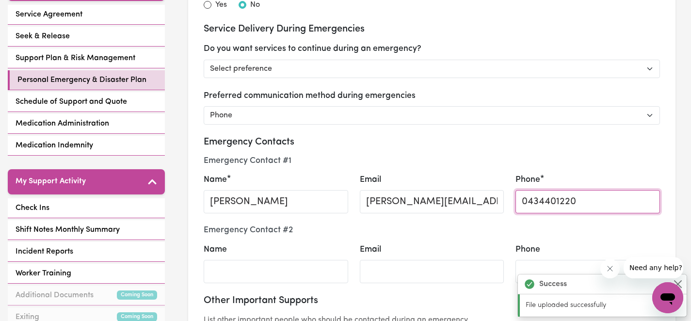
click at [592, 196] on input "0434401220" at bounding box center [588, 201] width 145 height 23
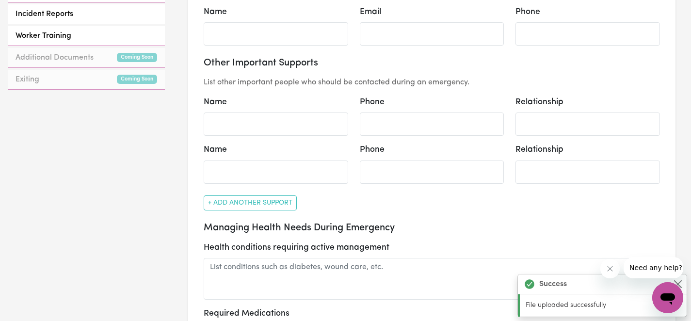
scroll to position [499, 0]
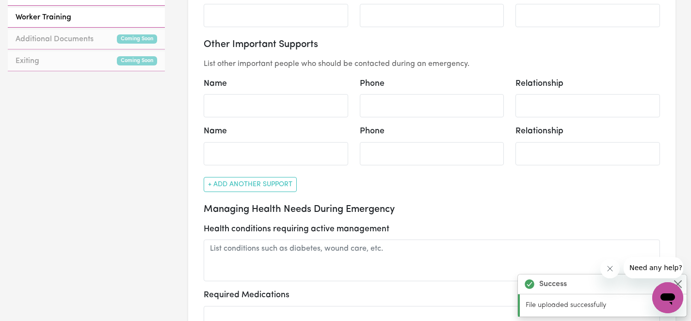
type input "0475193978"
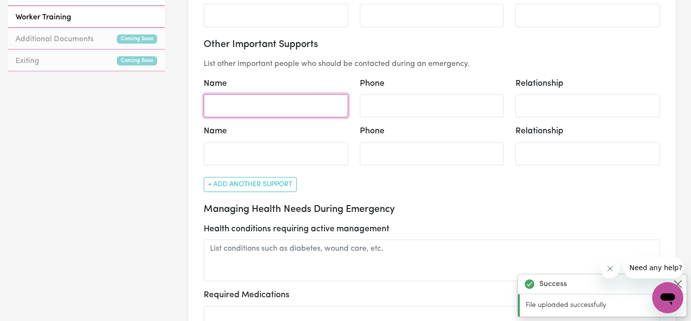
click at [307, 111] on input "Name" at bounding box center [276, 105] width 145 height 23
type input "Sophie"
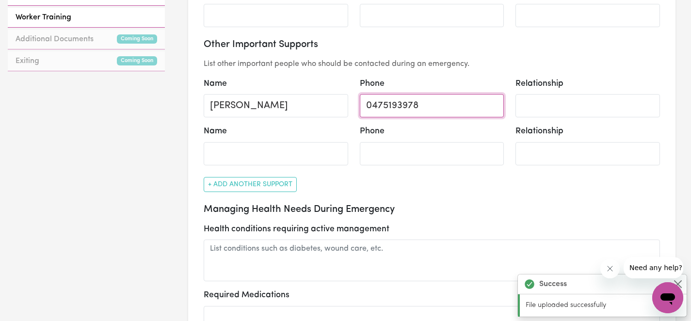
type input "0475193978"
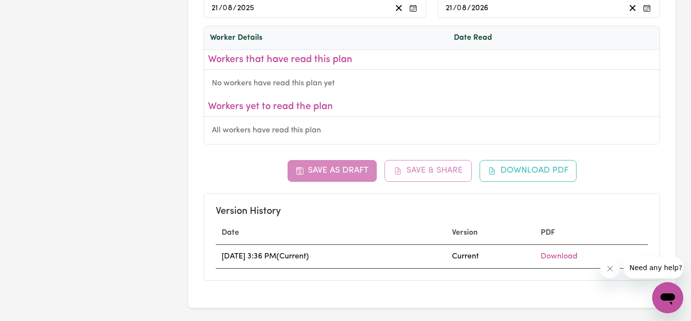
scroll to position [1457, 0]
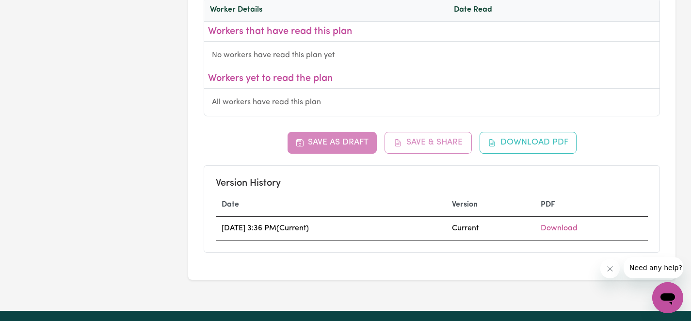
type input "Support Coordinator"
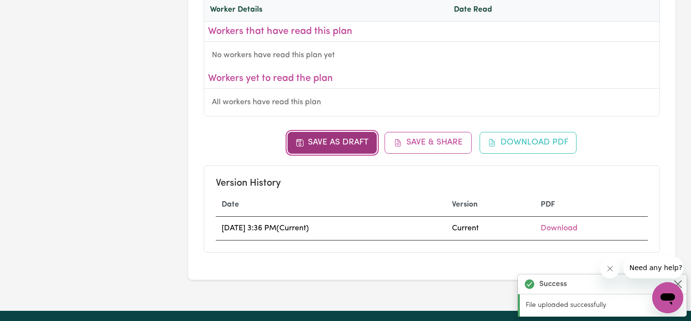
click at [317, 136] on button "Save as Draft" at bounding box center [333, 142] width 90 height 21
select select "phone"
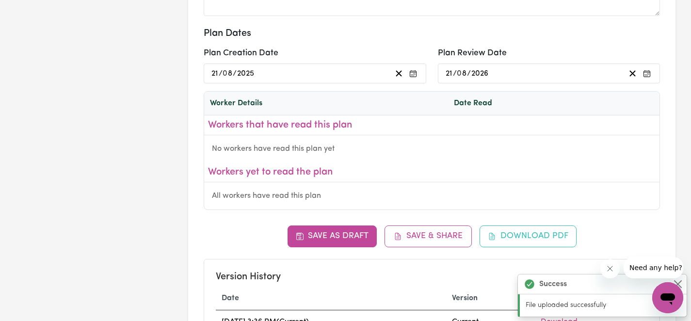
scroll to position [1362, 0]
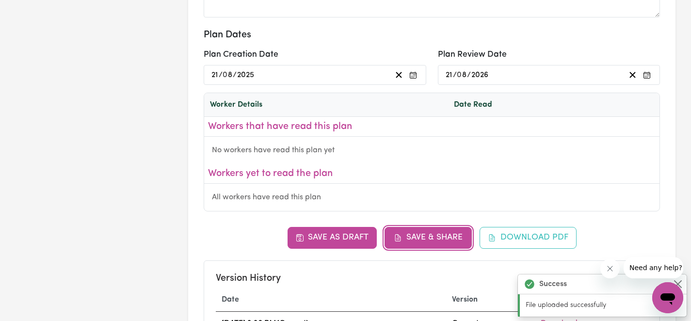
click at [426, 239] on button "Save & Share" at bounding box center [428, 237] width 87 height 21
select select "phone"
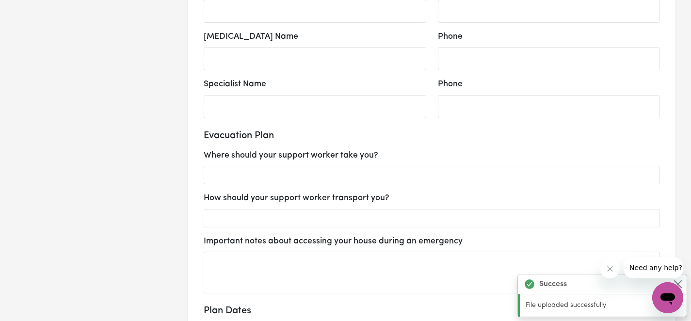
scroll to position [1054, 0]
